Goal: Task Accomplishment & Management: Manage account settings

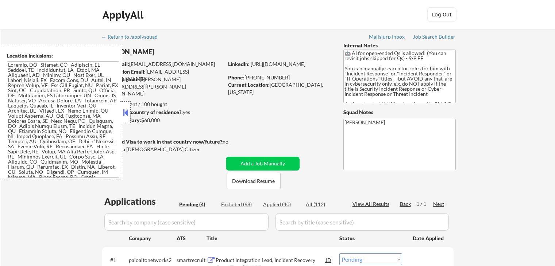
select select ""pending""
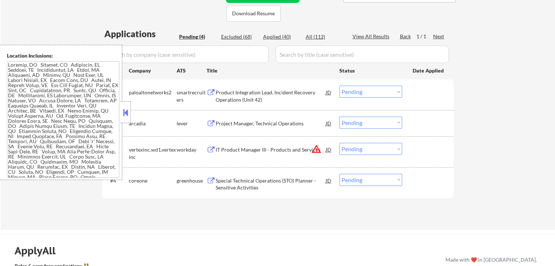
scroll to position [182, 0]
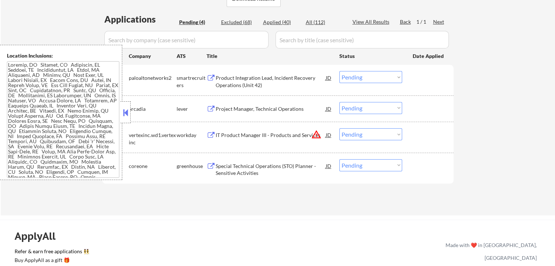
click at [242, 76] on div "Product Integration Lead, Incident Recovery Operations (Unit 42)" at bounding box center [271, 81] width 110 height 14
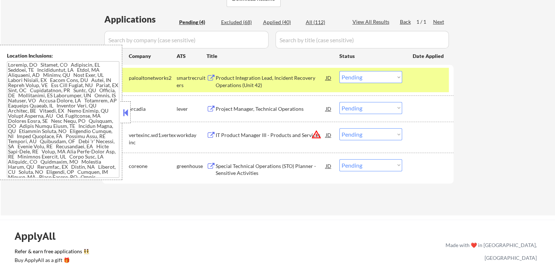
click at [235, 105] on div "Project Manager, Technical Operations" at bounding box center [271, 108] width 110 height 7
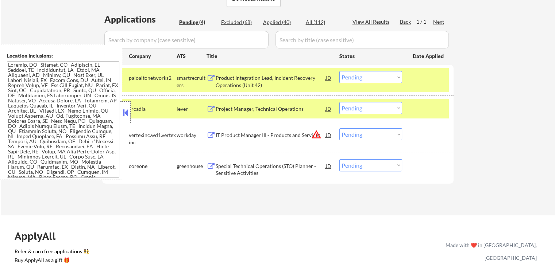
click at [224, 168] on div "Special Technical Operations (STO) Planner - Sensitive Activities" at bounding box center [271, 170] width 110 height 14
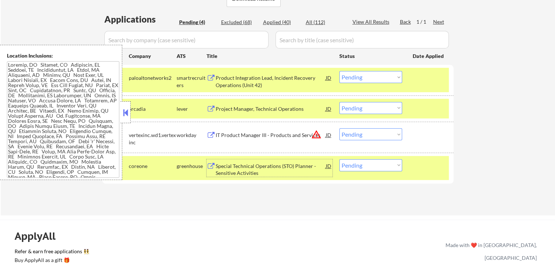
click at [365, 73] on select "Choose an option... Pending Applied Excluded (Questions) Excluded (Expired) Exc…" at bounding box center [370, 77] width 63 height 12
click at [339, 71] on select "Choose an option... Pending Applied Excluded (Questions) Excluded (Expired) Exc…" at bounding box center [370, 77] width 63 height 12
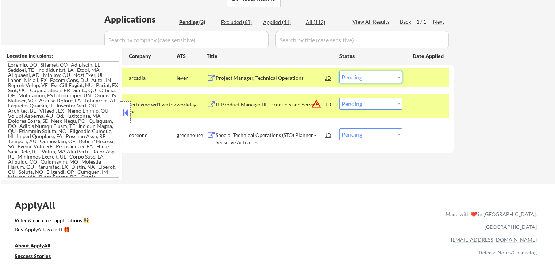
drag, startPoint x: 359, startPoint y: 76, endPoint x: 362, endPoint y: 82, distance: 7.0
click at [360, 77] on select "Choose an option... Pending Applied Excluded (Questions) Excluded (Expired) Exc…" at bounding box center [370, 77] width 63 height 12
click at [339, 71] on select "Choose an option... Pending Applied Excluded (Questions) Excluded (Expired) Exc…" at bounding box center [370, 77] width 63 height 12
select select ""pending""
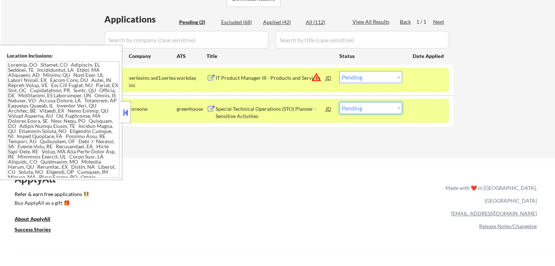
click at [371, 108] on select "Choose an option... Pending Applied Excluded (Questions) Excluded (Expired) Exc…" at bounding box center [370, 108] width 63 height 12
select select ""excluded""
click at [339, 102] on select "Choose an option... Pending Applied Excluded (Questions) Excluded (Expired) Exc…" at bounding box center [370, 108] width 63 height 12
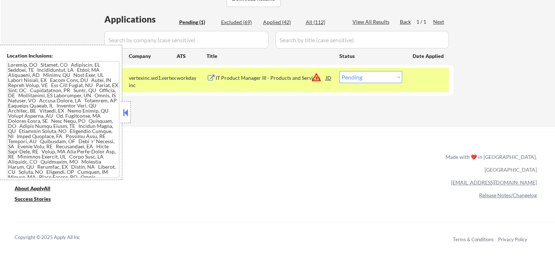
click at [328, 76] on div "JD" at bounding box center [328, 77] width 7 height 13
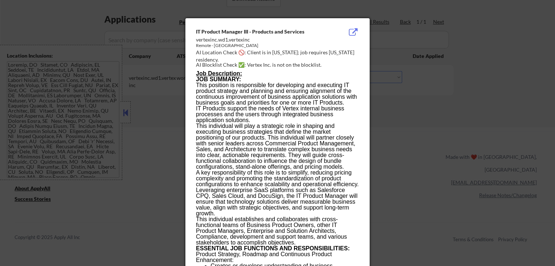
click at [466, 109] on div at bounding box center [277, 133] width 555 height 266
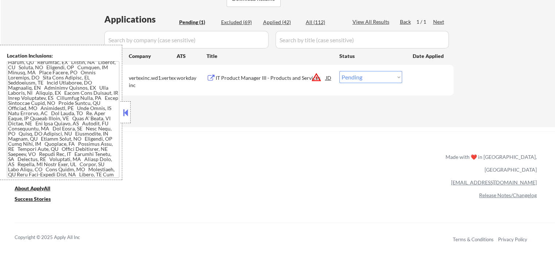
scroll to position [219, 0]
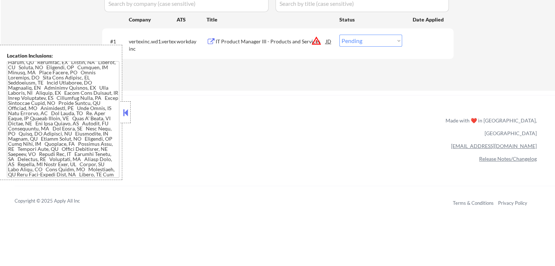
click at [362, 44] on select "Choose an option... Pending Applied Excluded (Questions) Excluded (Expired) Exc…" at bounding box center [370, 41] width 63 height 12
select select ""excluded__location_""
click at [339, 35] on select "Choose an option... Pending Applied Excluded (Questions) Excluded (Expired) Exc…" at bounding box center [370, 41] width 63 height 12
